Goal: Task Accomplishment & Management: Use online tool/utility

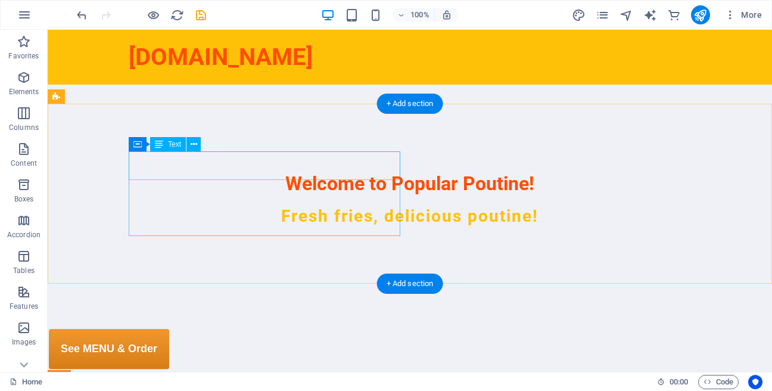
scroll to position [272, 0]
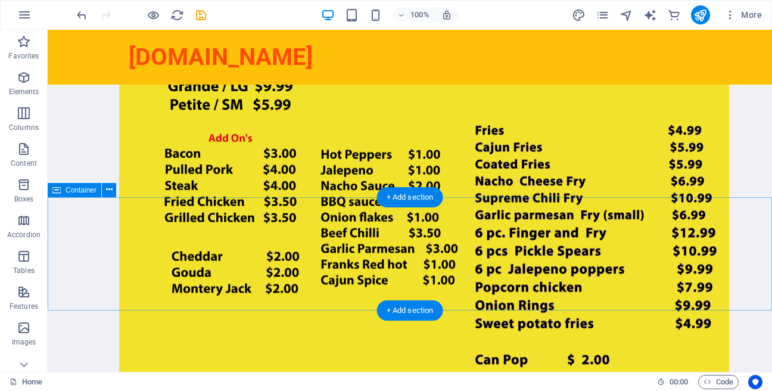
scroll to position [1589, 0]
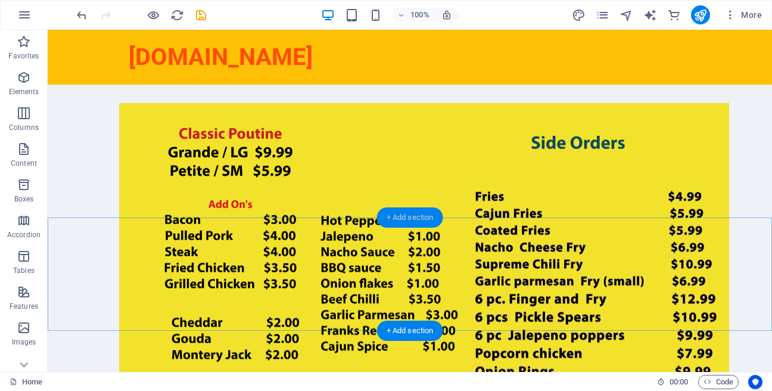
drag, startPoint x: 411, startPoint y: 216, endPoint x: 174, endPoint y: 251, distance: 239.7
click at [411, 216] on div "+ Add section" at bounding box center [410, 217] width 66 height 20
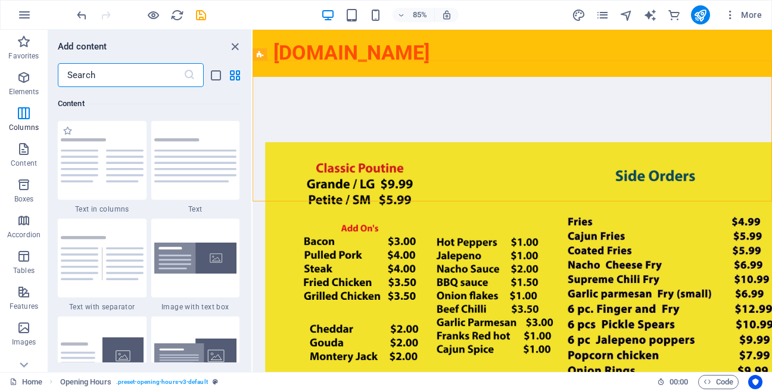
scroll to position [2085, 0]
click at [182, 182] on img at bounding box center [195, 160] width 83 height 44
click at [253, 222] on div "H2 Banner Container Menu Bar Spacer H3 Spacer HTML Placeholder Container Contai…" at bounding box center [513, 201] width 520 height 342
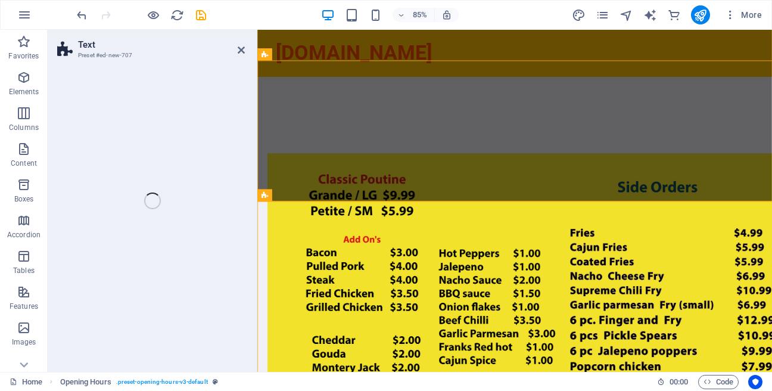
scroll to position [1394, 0]
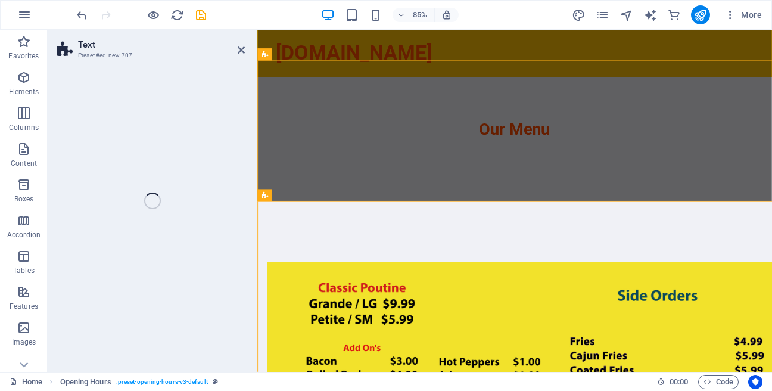
select select "preset-text-v2-default"
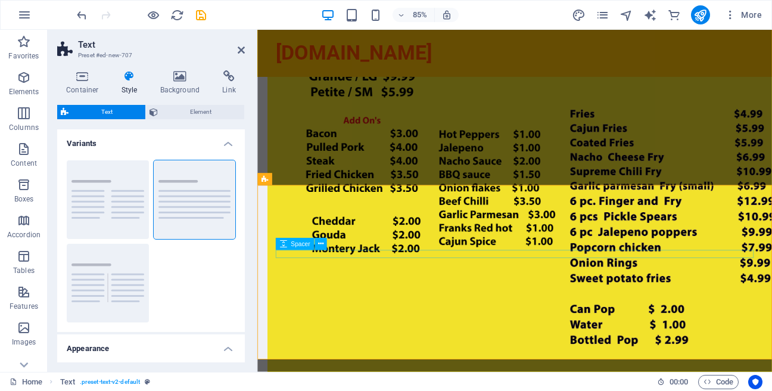
scroll to position [1666, 0]
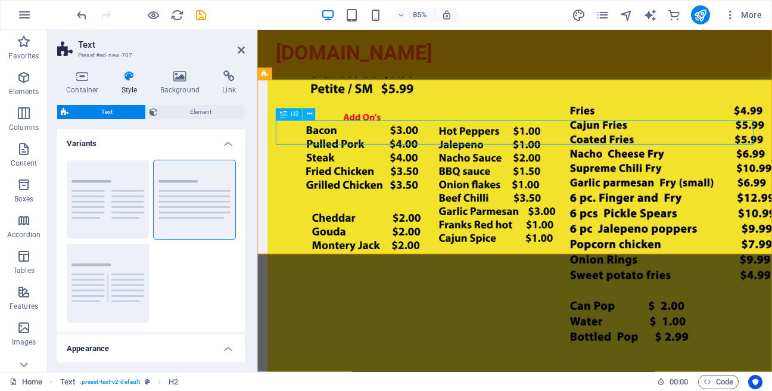
scroll to position [1658, 0]
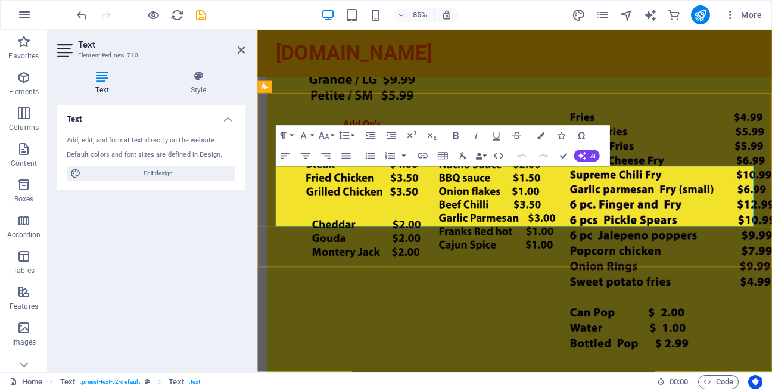
scroll to position [1650, 0]
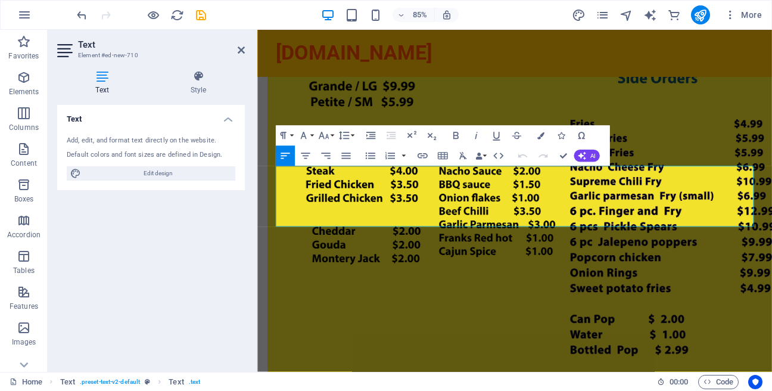
drag, startPoint x: 718, startPoint y: 257, endPoint x: 222, endPoint y: 193, distance: 499.9
click at [257, 193] on html "Skip to main content [DOMAIN_NAME] Welcome to Popular Poutine! Fresh fries, del…" at bounding box center [559, 13] width 605 height 3266
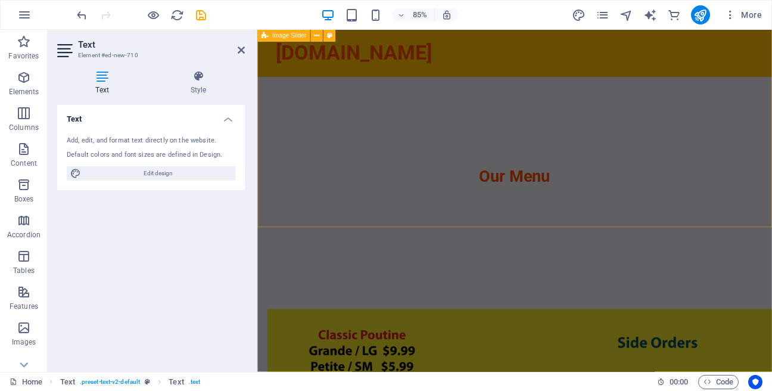
scroll to position [1582, 0]
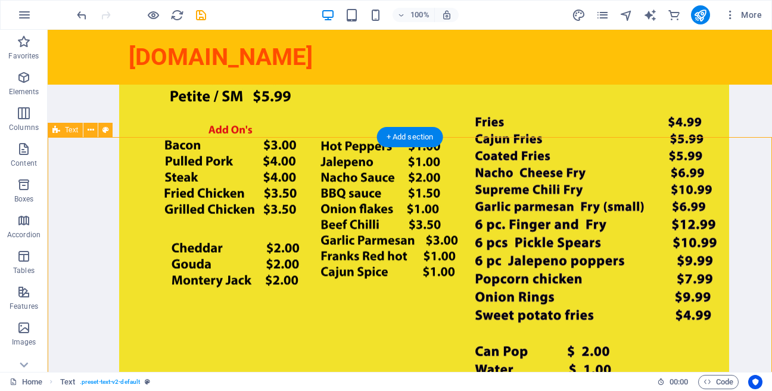
scroll to position [1654, 0]
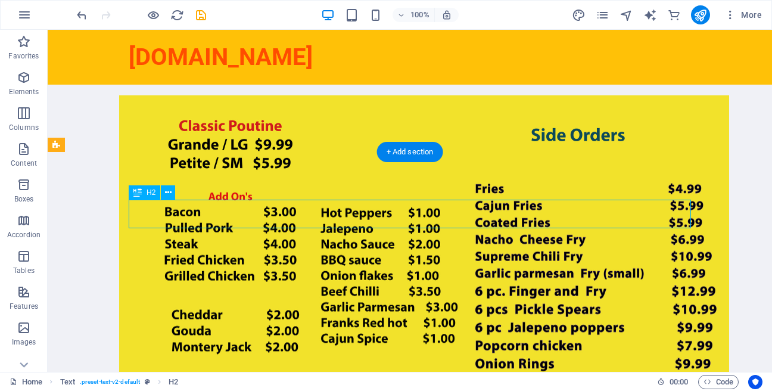
scroll to position [1647, 0]
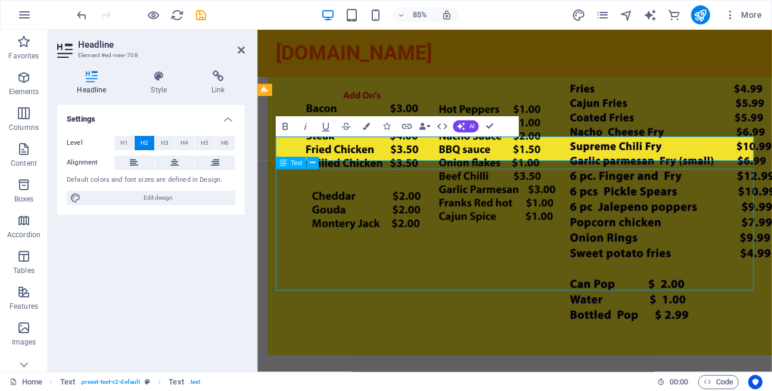
scroll to position [1631, 0]
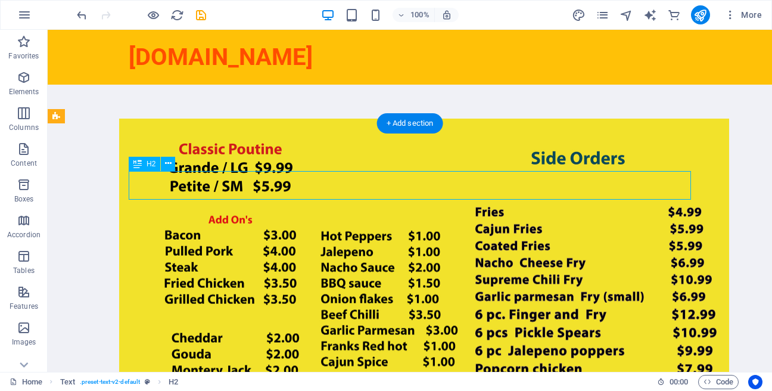
scroll to position [1616, 0]
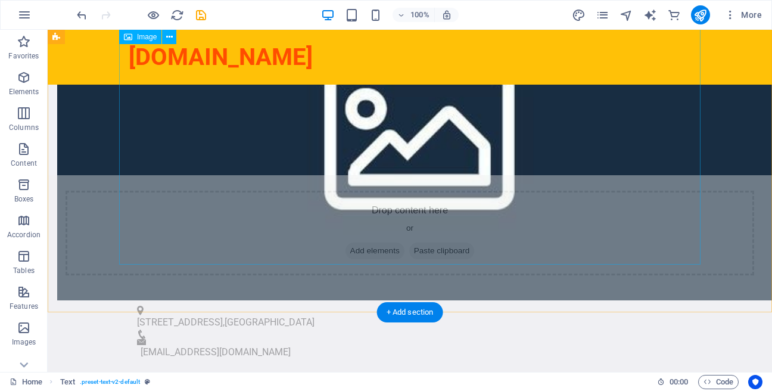
scroll to position [853, 0]
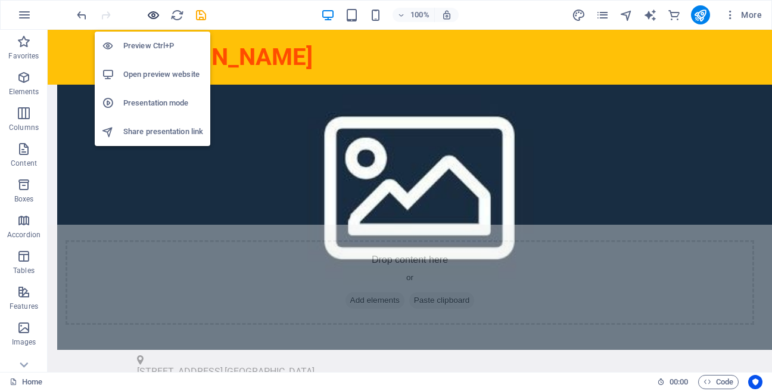
click at [150, 14] on icon "button" at bounding box center [154, 15] width 14 height 14
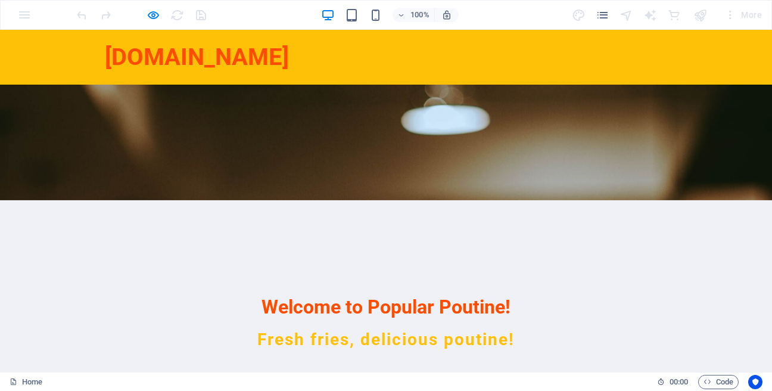
scroll to position [204, 0]
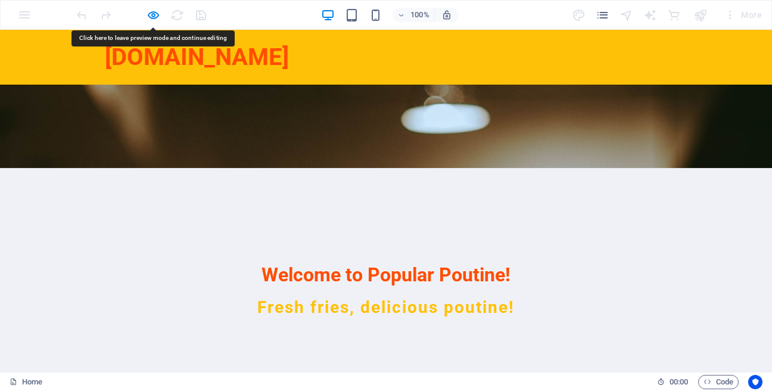
drag, startPoint x: 241, startPoint y: 225, endPoint x: 253, endPoint y: 225, distance: 12.5
drag, startPoint x: 180, startPoint y: 224, endPoint x: 114, endPoint y: 235, distance: 66.5
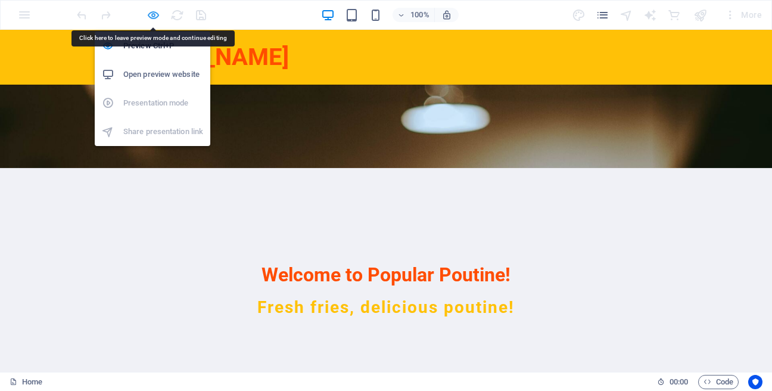
click at [154, 18] on icon "button" at bounding box center [154, 15] width 14 height 14
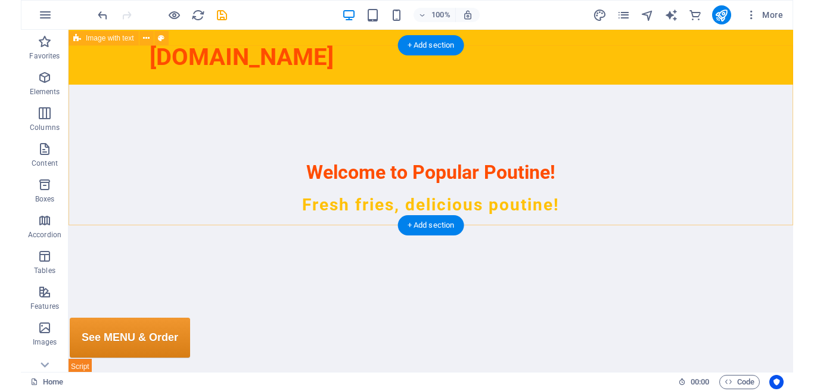
scroll to position [340, 0]
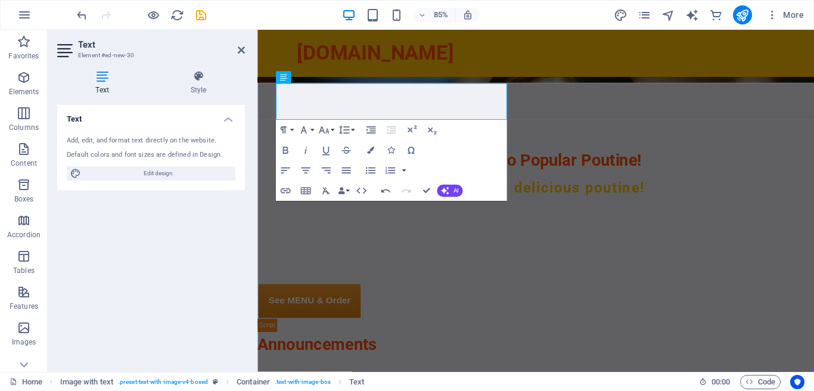
scroll to position [332, 0]
